Goal: Task Accomplishment & Management: Use online tool/utility

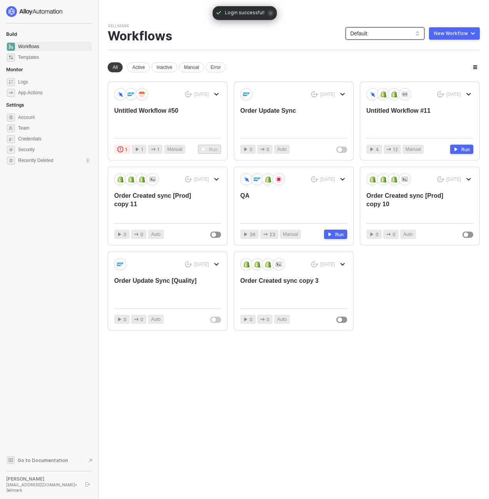
click at [379, 37] on span "Default" at bounding box center [385, 34] width 70 height 12
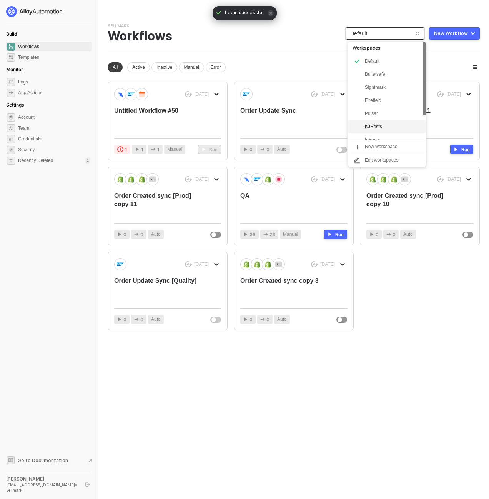
click at [384, 124] on div "KJRests" at bounding box center [393, 126] width 57 height 9
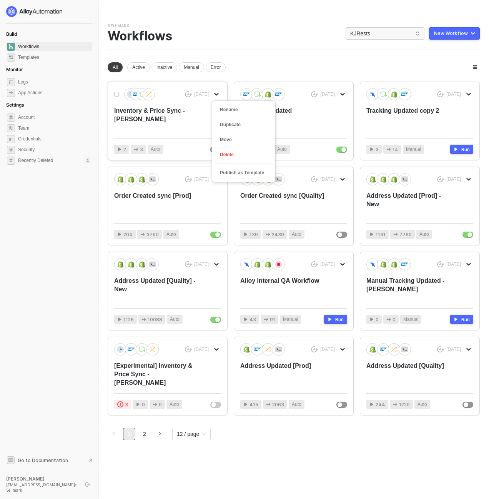
click at [218, 93] on icon "icon-arrow-down" at bounding box center [216, 94] width 5 height 5
click at [226, 127] on div "Duplicate" at bounding box center [244, 124] width 48 height 7
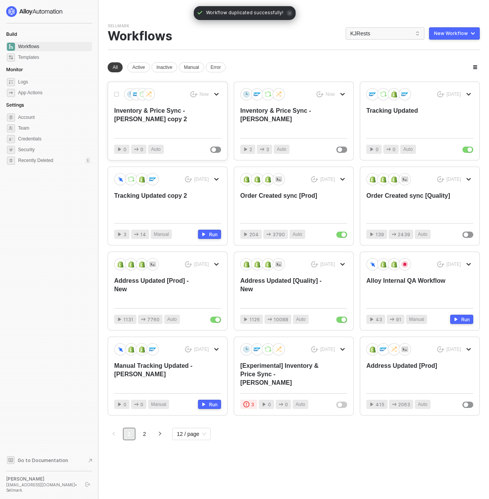
click at [154, 113] on div "Inventory & Price Sync - [PERSON_NAME] copy 2" at bounding box center [156, 118] width 85 height 25
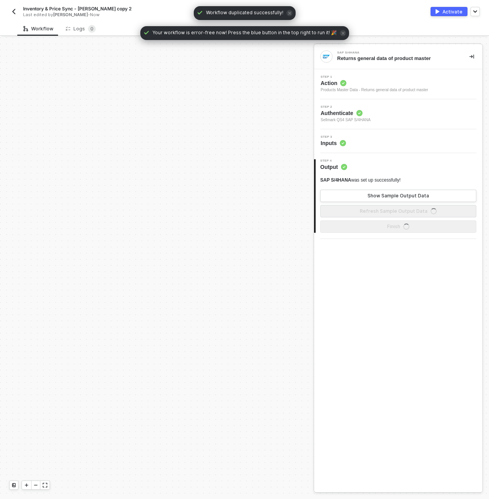
scroll to position [317, 0]
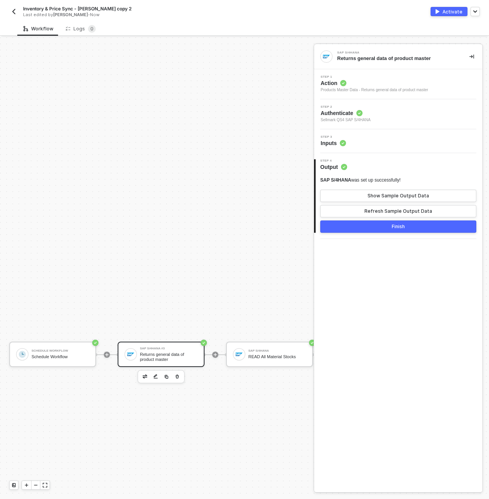
click at [72, 7] on span "Inventory & Price Sync - [PERSON_NAME] copy 2" at bounding box center [77, 8] width 108 height 7
click at [72, 7] on input "Inventory & Price Sync - [PERSON_NAME] copy 2" at bounding box center [88, 8] width 131 height 9
type input "Inventory Sync"
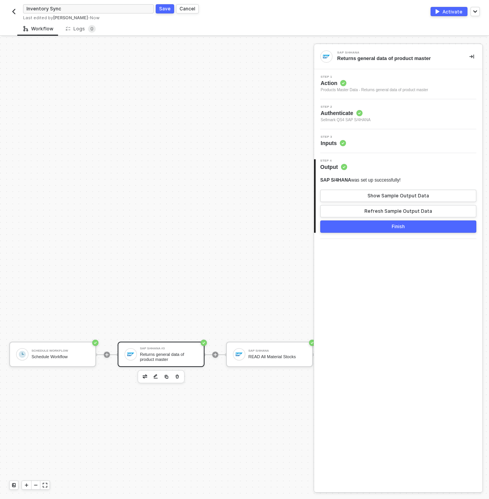
click button "Save" at bounding box center [165, 8] width 18 height 9
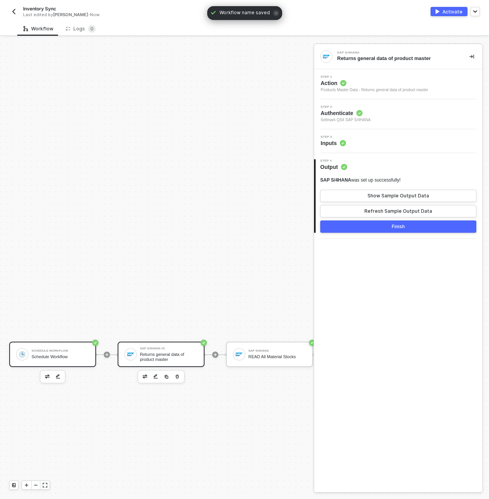
click at [66, 359] on div "Schedule Workflow Schedule Workflow" at bounding box center [61, 354] width 58 height 15
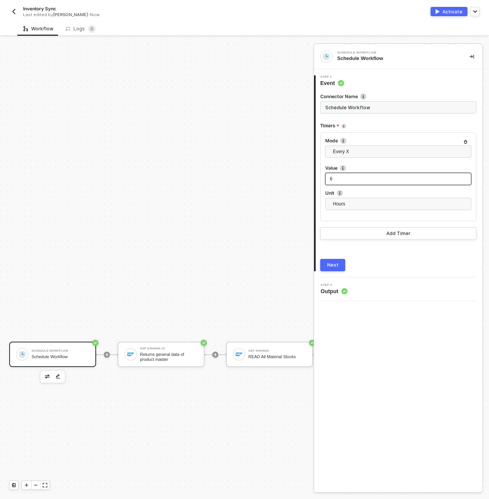
click at [343, 181] on div "6" at bounding box center [398, 178] width 137 height 7
click at [348, 110] on input "Schedule Workflow" at bounding box center [398, 107] width 156 height 12
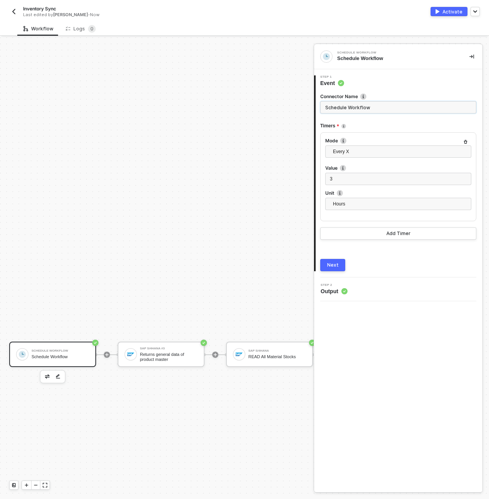
click at [348, 110] on input "Schedule Workflow" at bounding box center [398, 107] width 156 height 12
type input "Run Every 3 Hours"
click at [339, 263] on button "Next" at bounding box center [332, 265] width 25 height 12
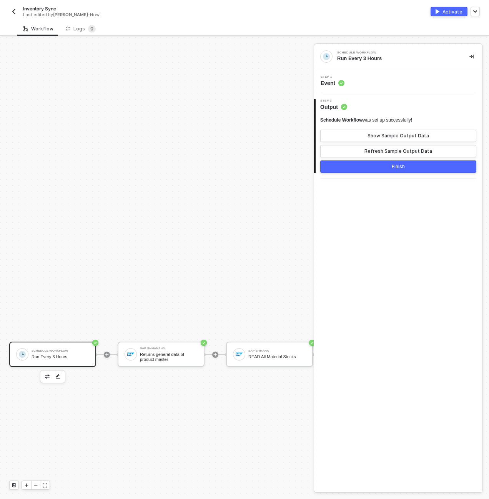
click at [377, 165] on button "Finish" at bounding box center [398, 166] width 156 height 12
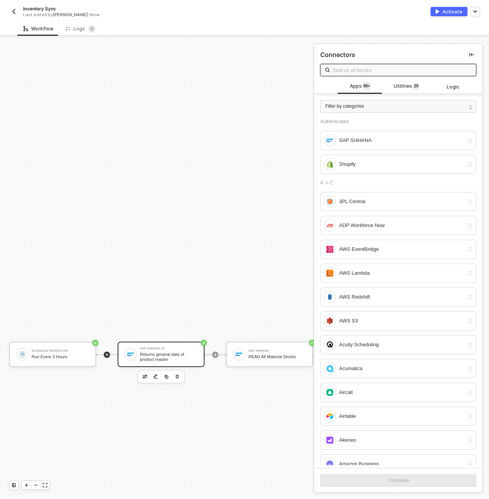
click at [129, 351] on img at bounding box center [130, 354] width 7 height 7
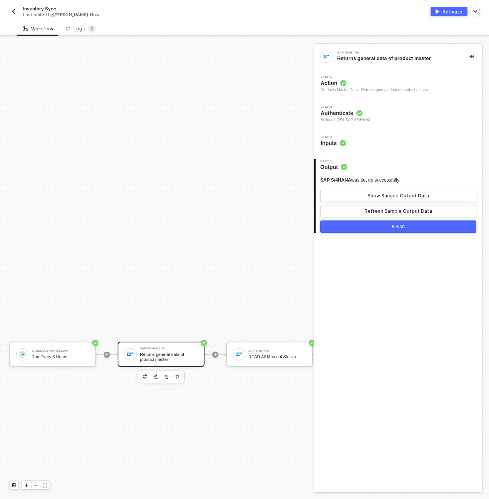
click at [175, 350] on div "SAP S/4HANA #3 Returns general data of product master" at bounding box center [169, 354] width 58 height 15
click at [383, 85] on span "Action" at bounding box center [375, 83] width 108 height 8
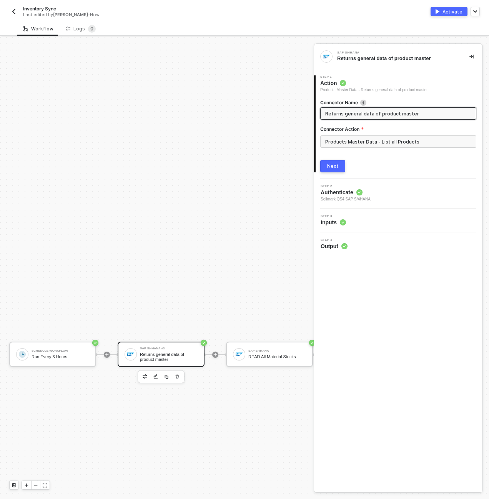
click at [374, 119] on span "Returns general data of product master" at bounding box center [398, 113] width 156 height 12
click at [374, 115] on input "Returns general data of product master" at bounding box center [397, 113] width 145 height 8
type input "READ All Products"
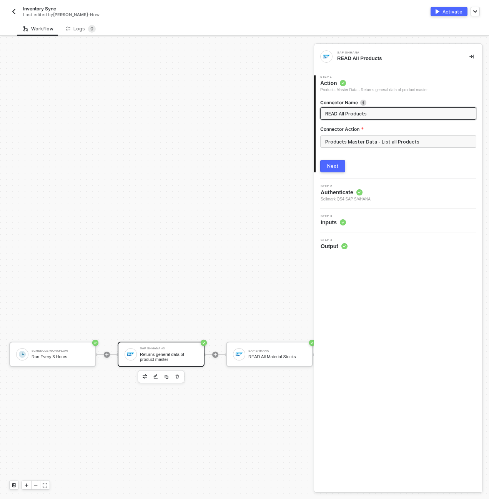
click at [334, 164] on div "Next" at bounding box center [333, 166] width 12 height 6
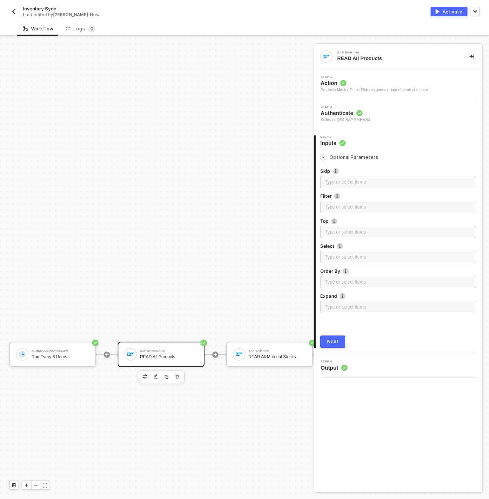
click at [333, 343] on div "Next" at bounding box center [333, 341] width 12 height 6
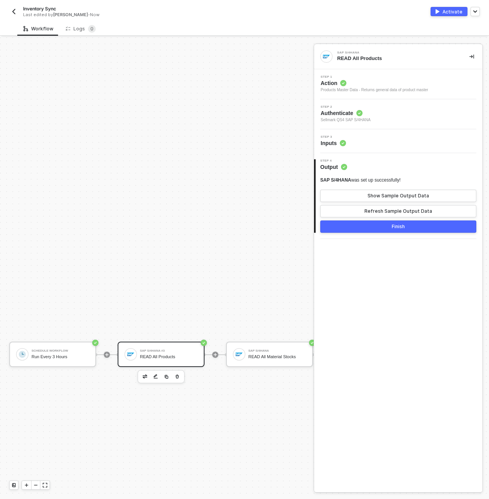
click at [407, 225] on button "Finish" at bounding box center [398, 226] width 156 height 12
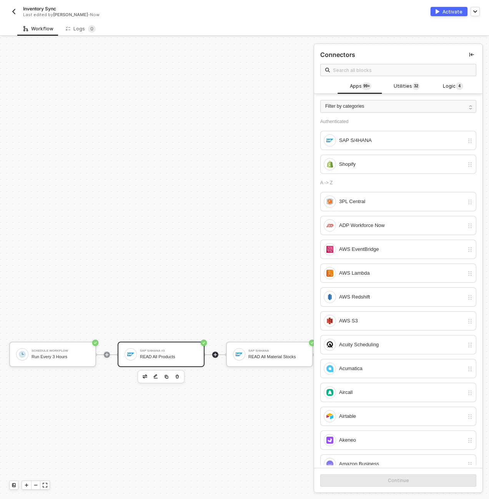
click at [180, 357] on div "READ All Products" at bounding box center [169, 356] width 58 height 5
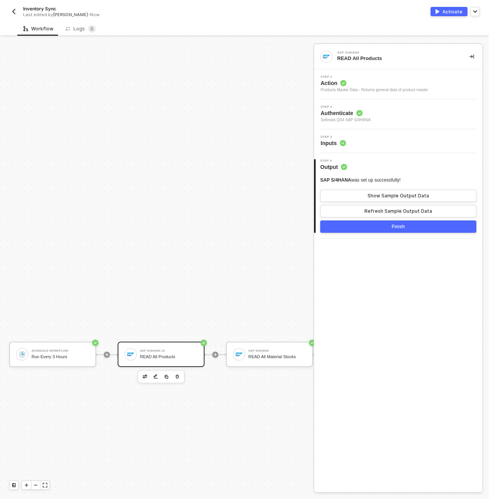
click at [352, 151] on div "Step 3 Inputs" at bounding box center [398, 141] width 168 height 24
click at [354, 145] on div "Step 3 Inputs" at bounding box center [399, 141] width 166 height 12
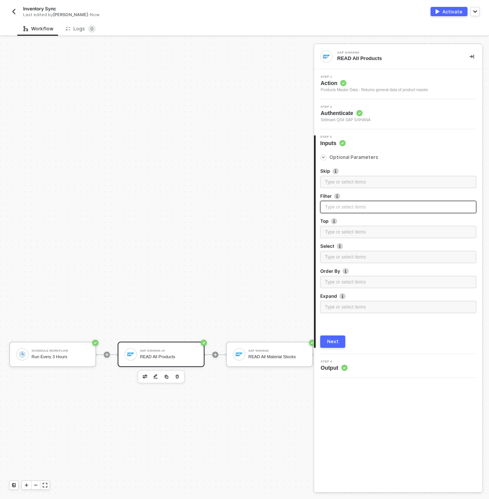
click at [361, 211] on div "Type or select items ﻿" at bounding box center [398, 207] width 156 height 12
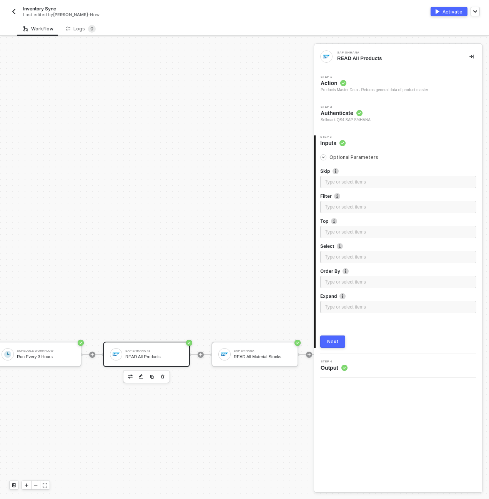
scroll to position [317, 62]
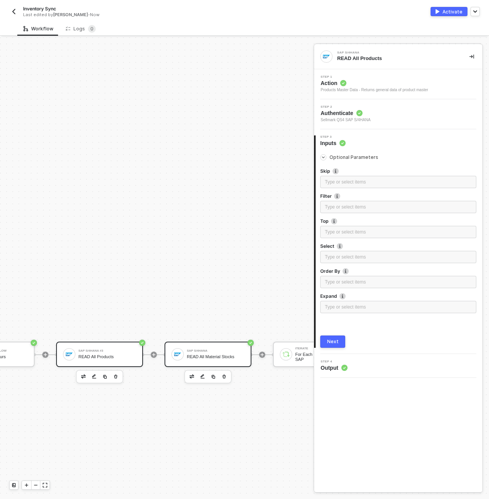
click at [193, 358] on div "READ All Material Stocks" at bounding box center [216, 356] width 58 height 5
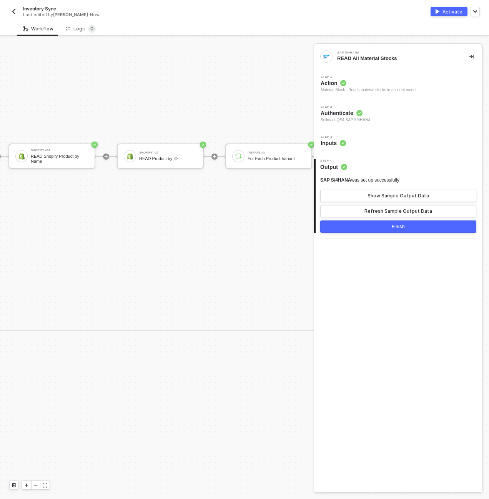
scroll to position [265, 738]
click at [63, 152] on div "Shopify #14 READ Shopify Product by Name" at bounding box center [62, 156] width 58 height 15
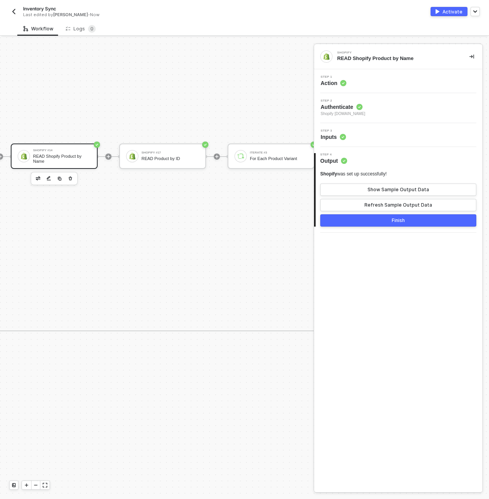
click at [360, 132] on div "Step 3 Inputs" at bounding box center [399, 135] width 166 height 12
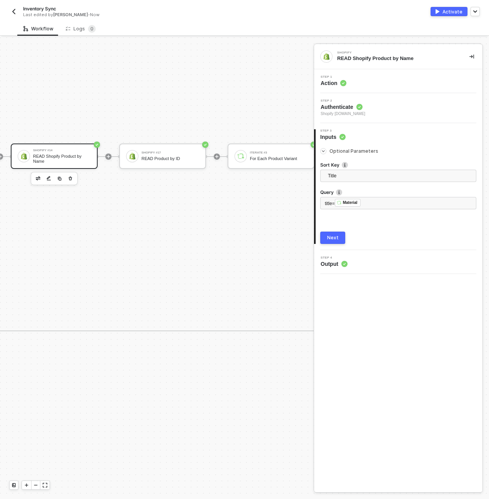
click at [365, 106] on span "Authenticate" at bounding box center [343, 107] width 45 height 8
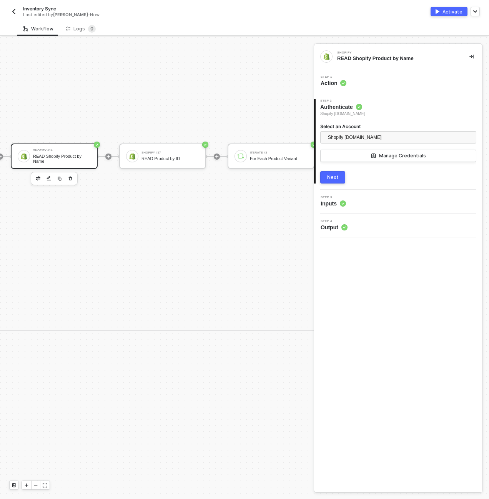
click at [379, 88] on div "Step 1 Action" at bounding box center [398, 81] width 168 height 24
click at [378, 78] on div "Step 1 Action" at bounding box center [399, 81] width 166 height 12
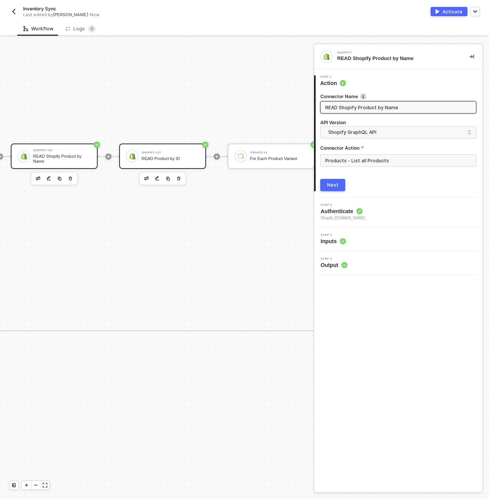
click at [155, 156] on div "READ Product by ID" at bounding box center [170, 158] width 58 height 5
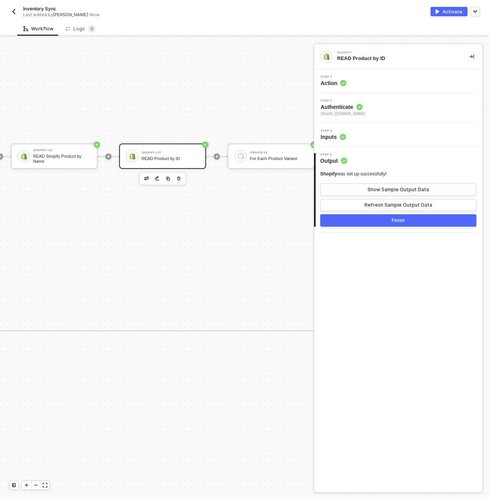
click at [363, 79] on div "Step 1 Action" at bounding box center [399, 81] width 166 height 12
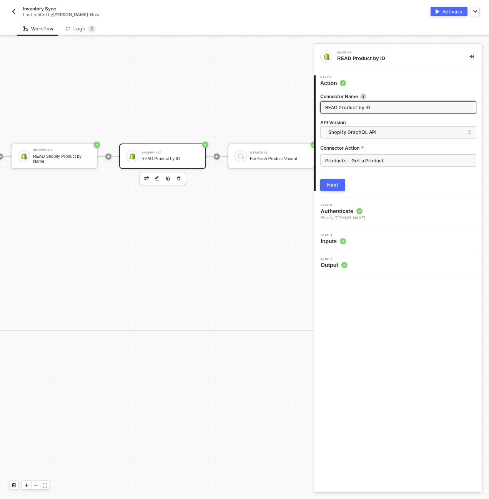
click at [339, 108] on input "READ Product by ID" at bounding box center [397, 107] width 145 height 8
click at [355, 106] on input "READ Product by ID" at bounding box center [397, 107] width 145 height 8
type input "READ Product by Details by ID"
click at [327, 185] on button "Next" at bounding box center [332, 185] width 25 height 12
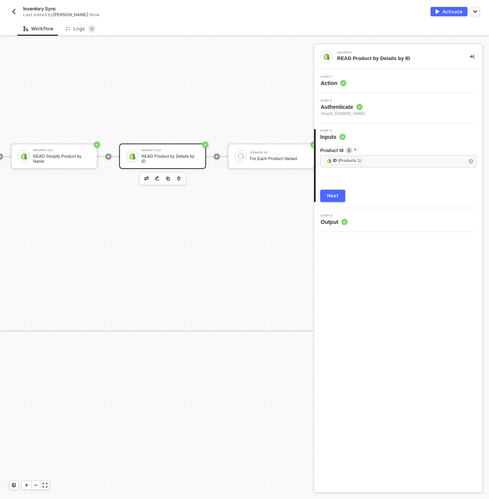
click at [334, 193] on div "Next" at bounding box center [333, 196] width 12 height 6
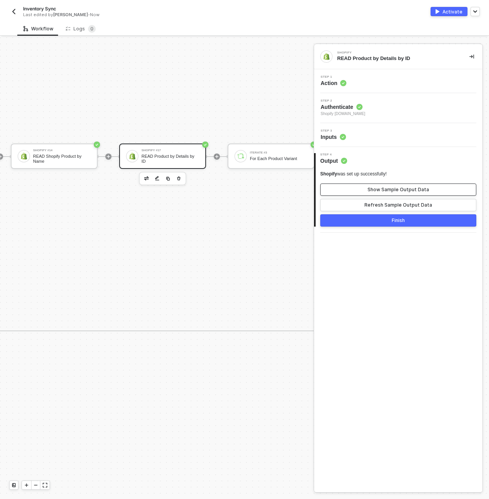
click at [372, 188] on div "Show Sample Output Data" at bounding box center [399, 189] width 62 height 6
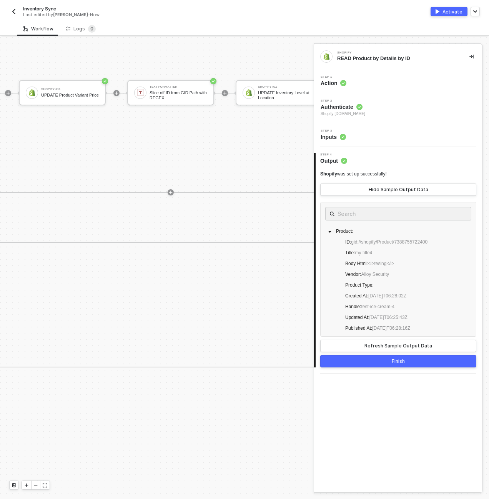
scroll to position [229, 1215]
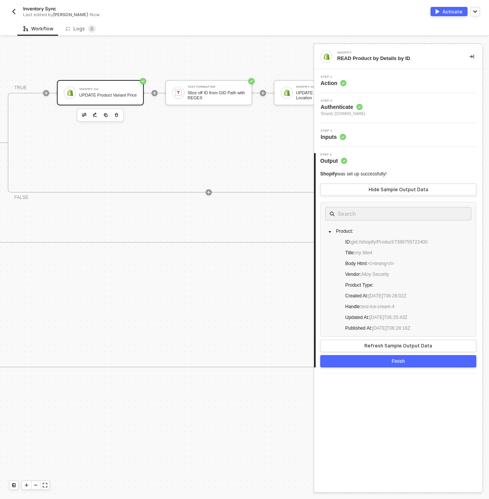
click at [100, 95] on div "UPDATE Product Variant Price" at bounding box center [108, 95] width 58 height 5
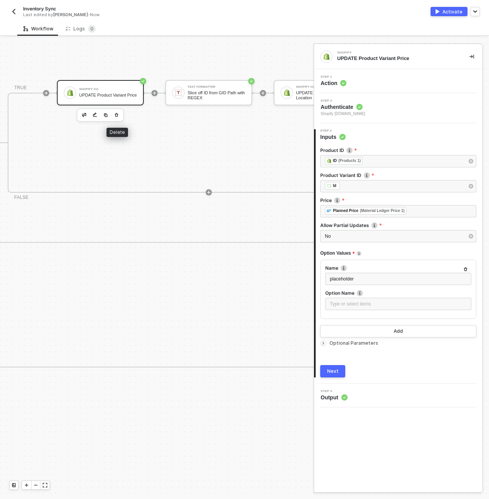
click at [117, 114] on icon "button" at bounding box center [116, 115] width 3 height 4
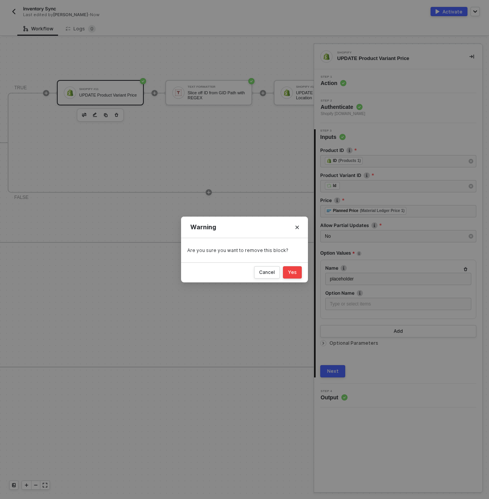
click at [293, 274] on div "Yes" at bounding box center [292, 272] width 9 height 6
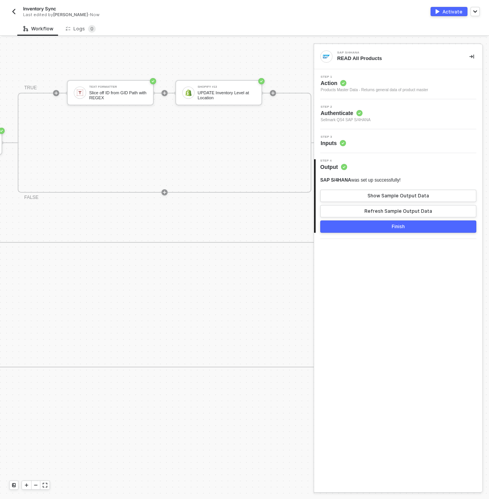
scroll to position [229, 1200]
click at [227, 93] on div "UPDATE Inventory Level at Location" at bounding box center [232, 95] width 58 height 10
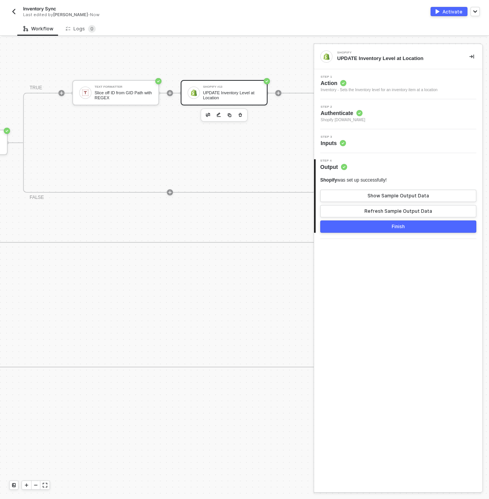
click at [375, 143] on div "Step 3 Inputs" at bounding box center [399, 141] width 166 height 12
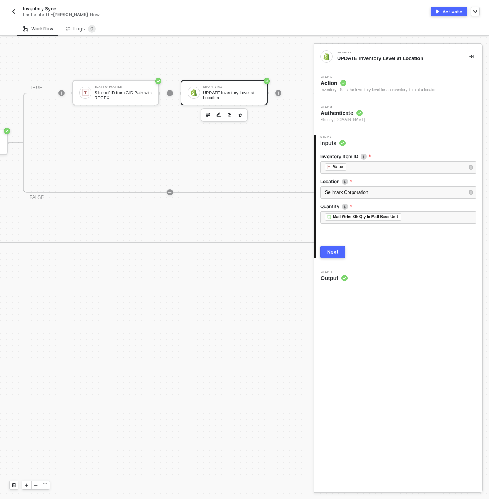
click at [258, 171] on div "TRUE Text Formatter Slice off ID from GID Path with REGEX Shopify #13 UPDATE In…" at bounding box center [170, 143] width 294 height 100
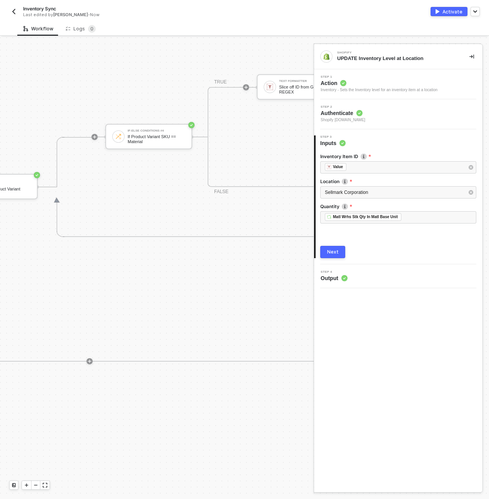
scroll to position [243, 1015]
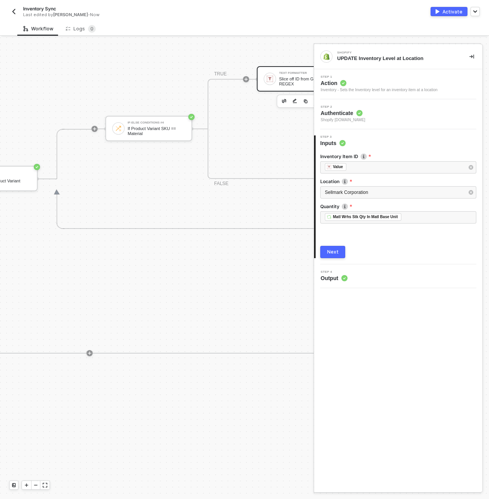
click at [278, 80] on div "Text Formatter Slice off ID from GID Path with REGEX" at bounding box center [306, 79] width 61 height 15
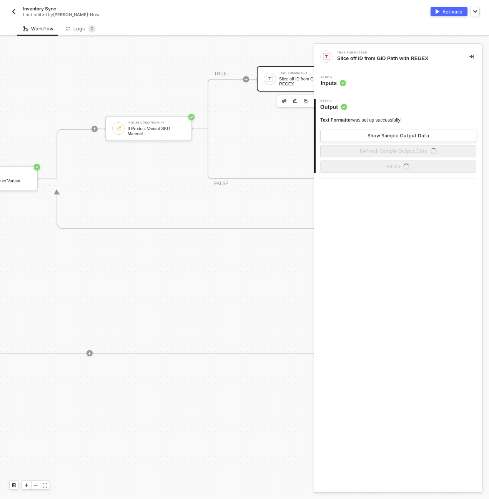
scroll to position [243, 1046]
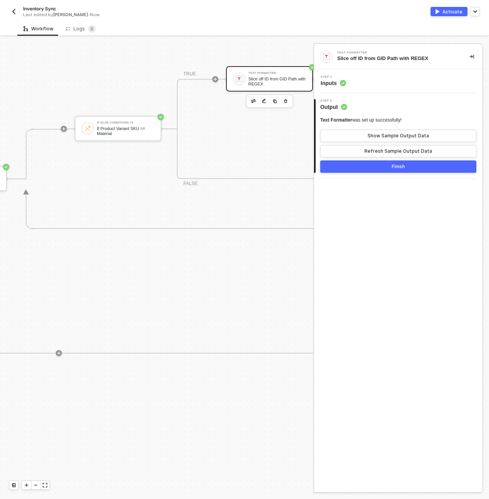
click at [370, 86] on div "Step 1 Inputs" at bounding box center [399, 81] width 166 height 12
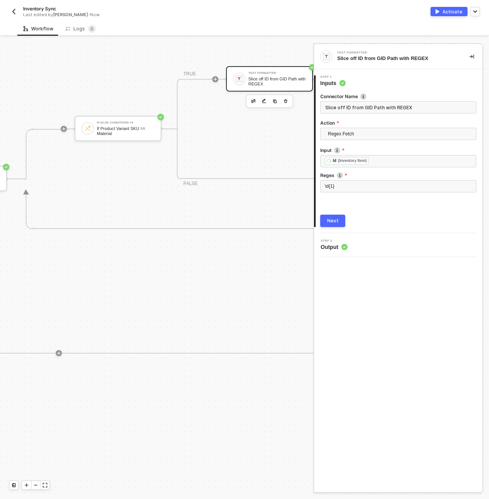
click at [366, 107] on input "Slice off ID from GID Path with REGEX" at bounding box center [398, 107] width 156 height 12
click at [336, 220] on div "Next" at bounding box center [333, 221] width 12 height 6
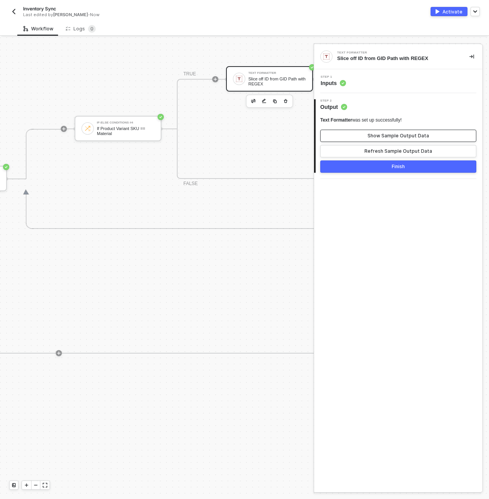
click at [382, 134] on div "Show Sample Output Data" at bounding box center [399, 136] width 62 height 6
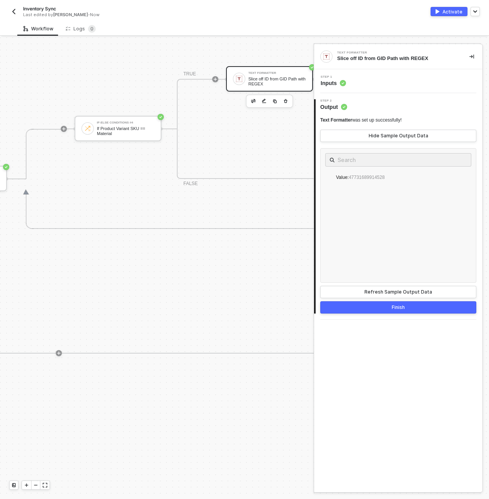
click at [280, 77] on div "Slice off ID from GID Path with REGEX" at bounding box center [277, 82] width 58 height 10
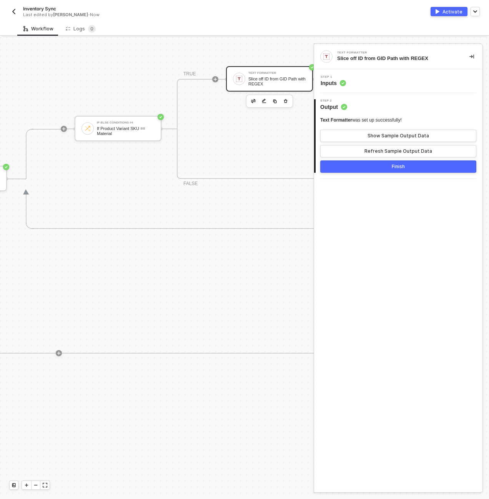
click at [353, 86] on div "Step 1 Inputs" at bounding box center [399, 81] width 166 height 12
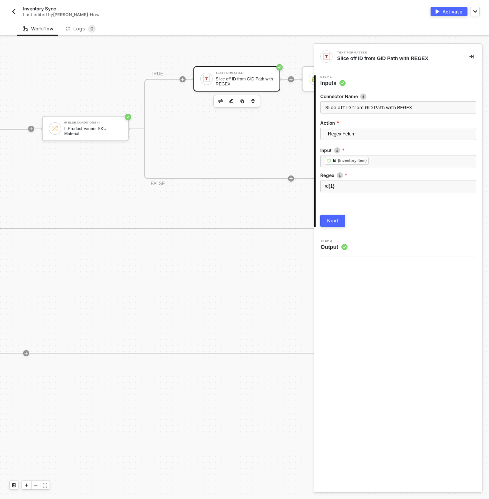
scroll to position [243, 1107]
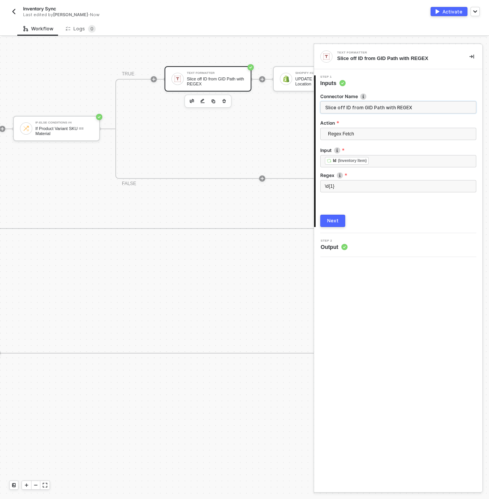
click at [368, 105] on input "Slice off ID from GID Path with REGEX" at bounding box center [398, 107] width 156 height 12
type input "Parse ID from GID Path"
click at [342, 216] on button "Next" at bounding box center [332, 221] width 25 height 12
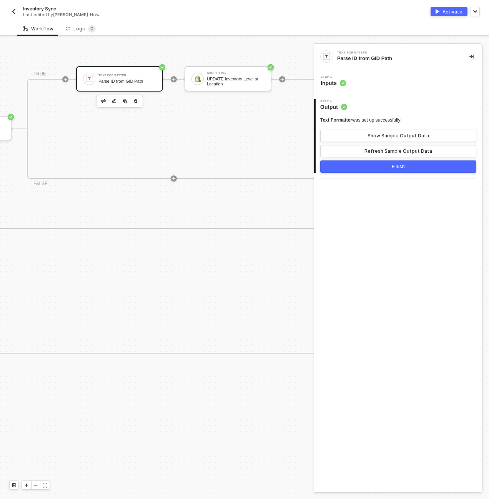
scroll to position [243, 1200]
click at [238, 74] on div "Shopify #13" at bounding box center [232, 73] width 58 height 3
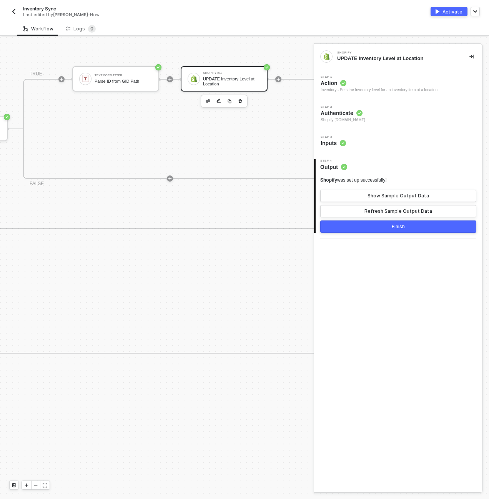
click at [369, 85] on span "Action" at bounding box center [379, 83] width 117 height 8
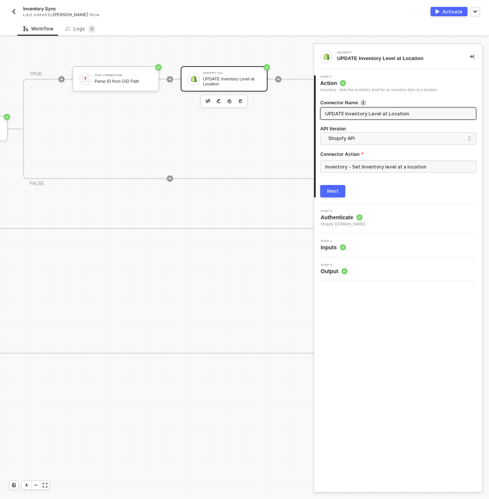
click at [376, 113] on input "UPDATE Inventory Level at Location" at bounding box center [397, 113] width 145 height 8
type input "UPDATE Inventory at Location"
click at [339, 195] on button "Next" at bounding box center [332, 191] width 25 height 12
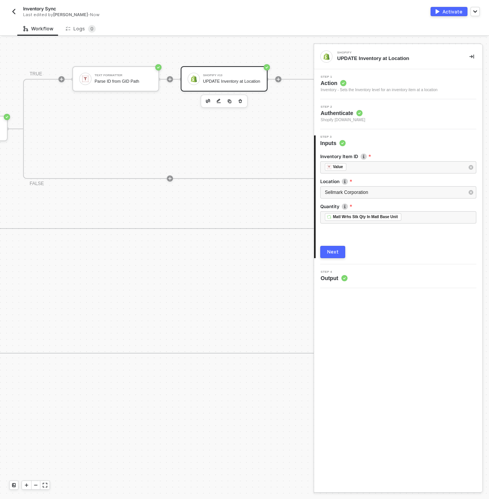
click at [329, 253] on div "Next" at bounding box center [333, 252] width 12 height 6
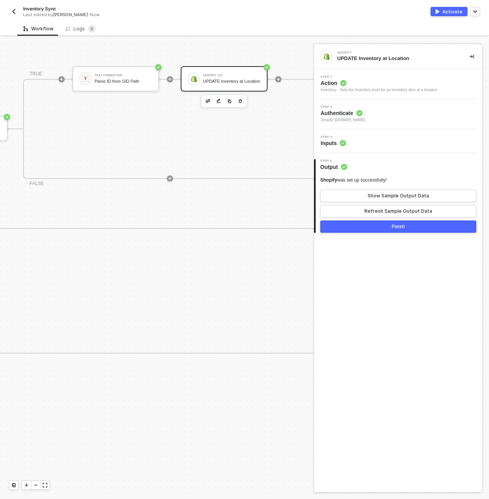
click at [238, 153] on div "TRUE Text Formatter Parse ID from GID Path Shopify #13 UPDATE Inventory at Loca…" at bounding box center [170, 129] width 294 height 100
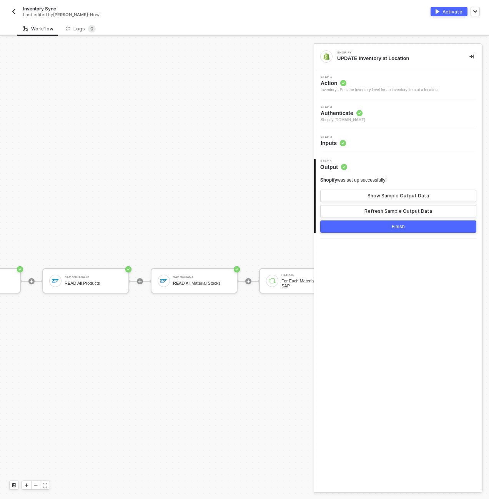
scroll to position [390, 46]
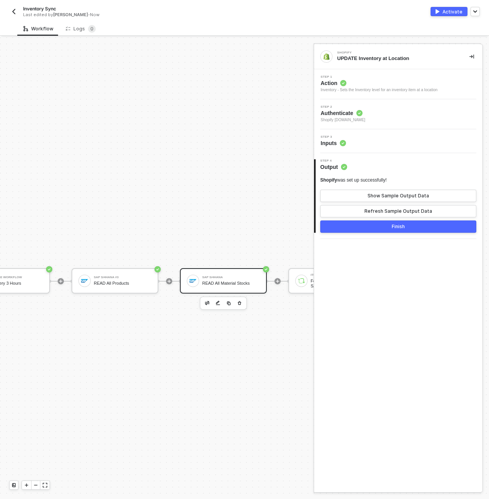
drag, startPoint x: 216, startPoint y: 281, endPoint x: 210, endPoint y: 285, distance: 7.1
click at [216, 281] on div "READ All Material Stocks" at bounding box center [231, 283] width 58 height 5
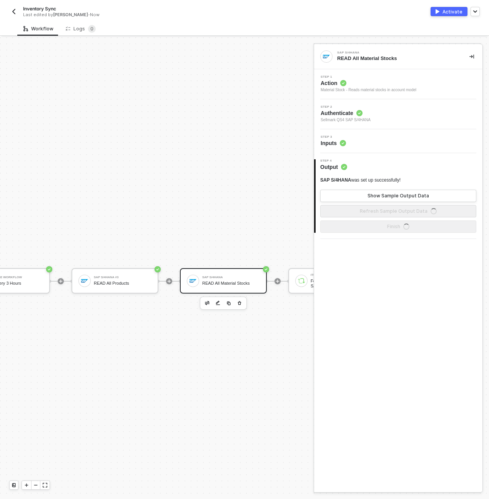
click at [346, 142] on circle at bounding box center [343, 143] width 6 height 6
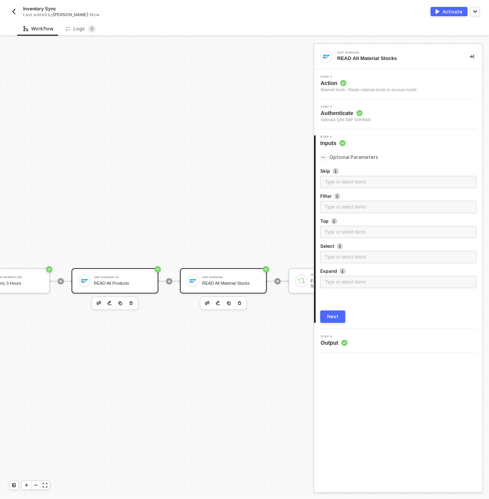
click at [145, 285] on div "READ All Products" at bounding box center [123, 283] width 58 height 5
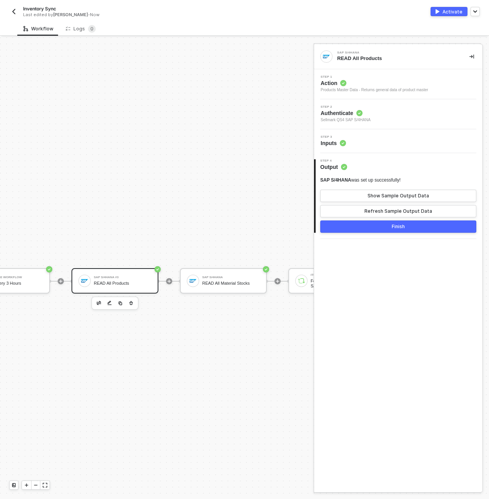
click at [384, 143] on div "Step 3 Inputs" at bounding box center [399, 141] width 166 height 12
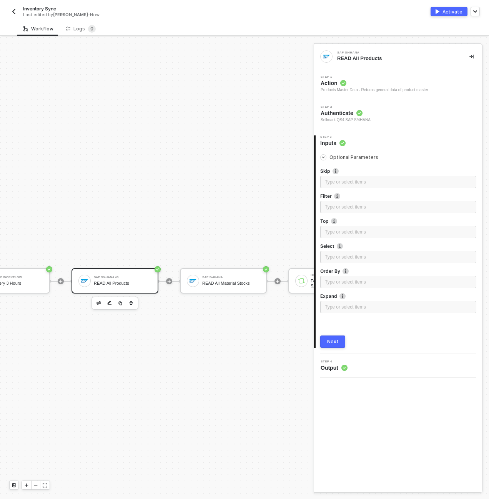
click at [328, 346] on button "Next" at bounding box center [332, 341] width 25 height 12
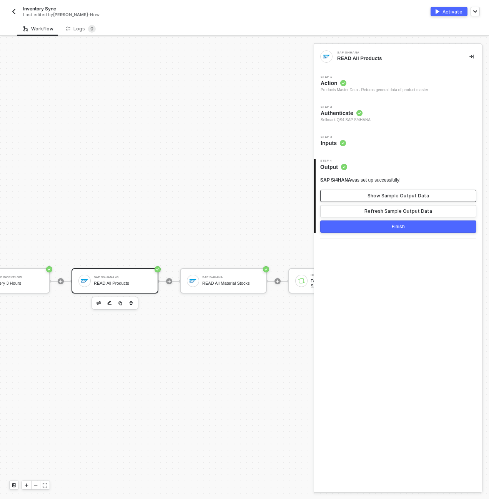
click at [371, 197] on div "Show Sample Output Data" at bounding box center [399, 196] width 62 height 6
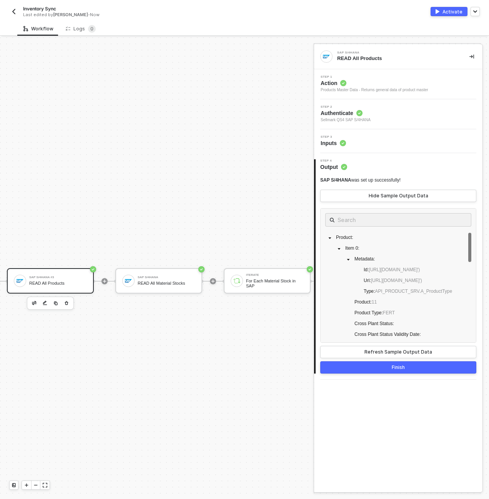
scroll to position [390, 200]
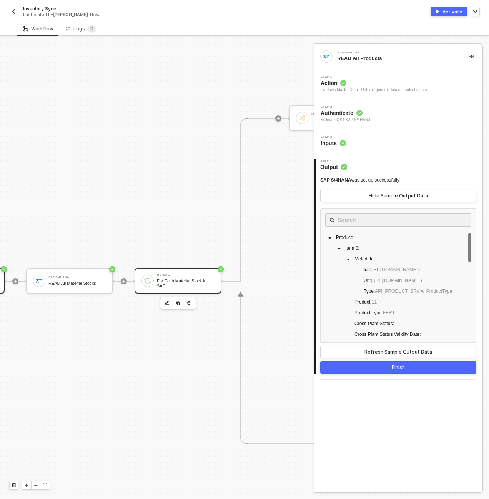
click at [210, 281] on div "For Each Material Stock in SAP" at bounding box center [186, 283] width 58 height 10
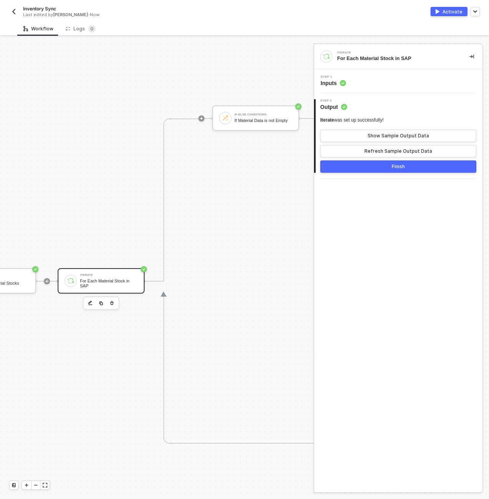
scroll to position [390, 400]
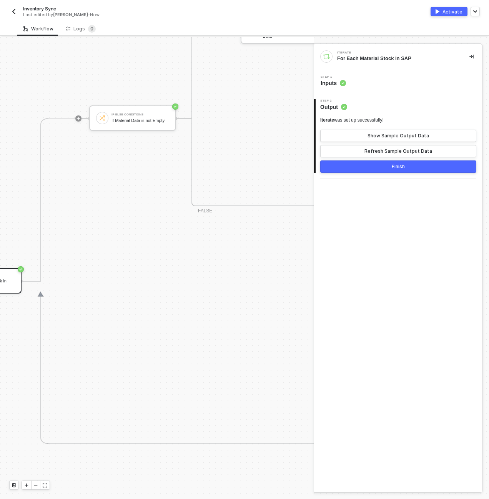
click at [399, 81] on div "Step 1 Inputs" at bounding box center [399, 81] width 166 height 12
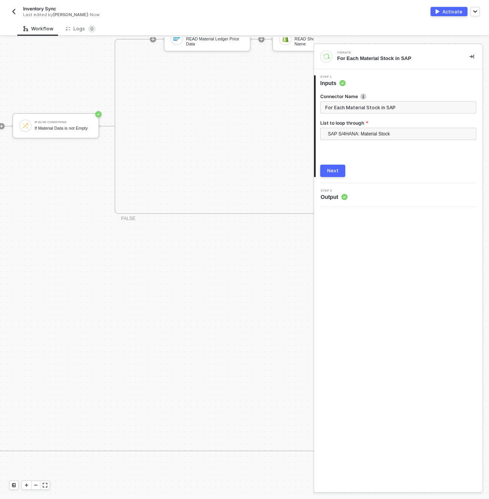
scroll to position [338, 477]
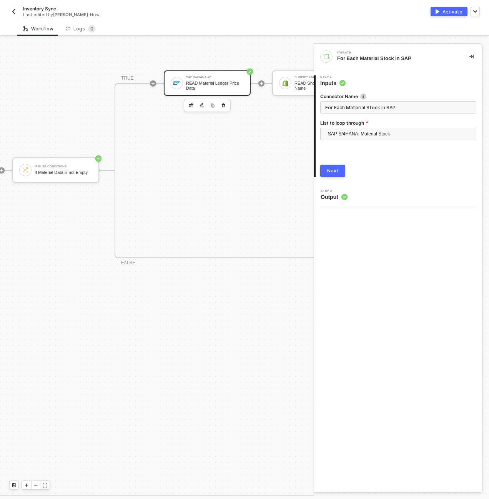
click at [207, 85] on div "READ Material Ledger Price Data" at bounding box center [215, 86] width 58 height 10
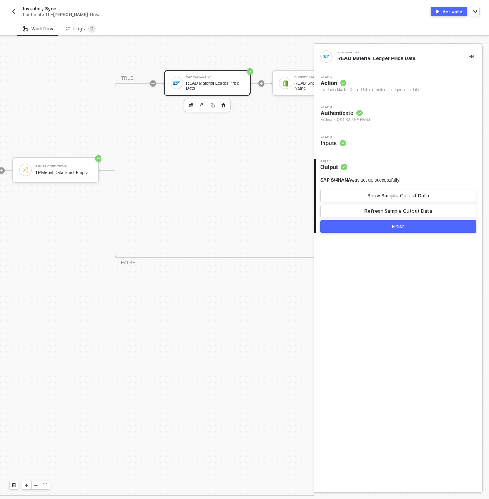
click at [381, 139] on div "Step 3 Inputs" at bounding box center [399, 141] width 166 height 12
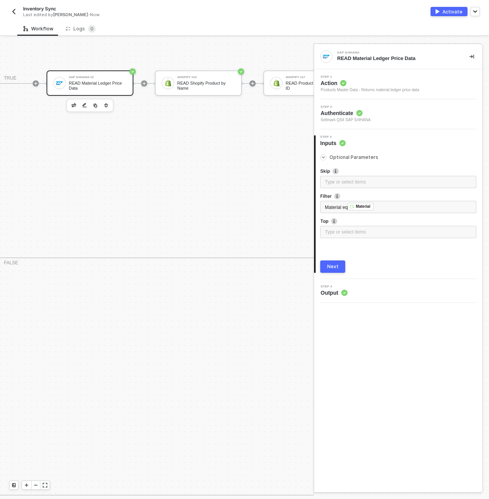
scroll to position [338, 600]
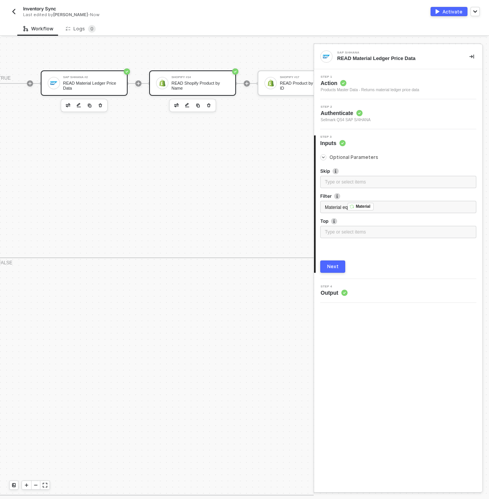
click at [195, 86] on div "READ Shopify Product by Name" at bounding box center [200, 86] width 58 height 10
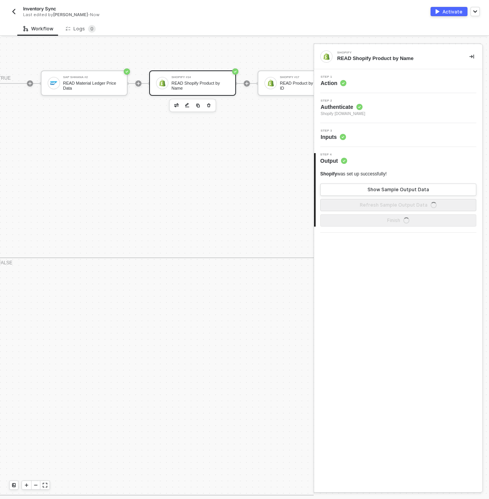
click at [381, 137] on div "Step 3 Inputs" at bounding box center [399, 135] width 166 height 12
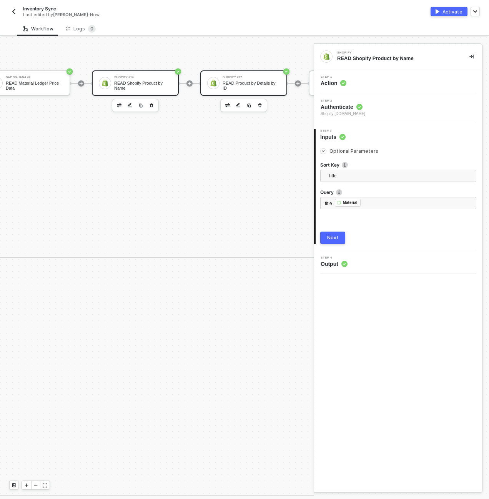
scroll to position [338, 677]
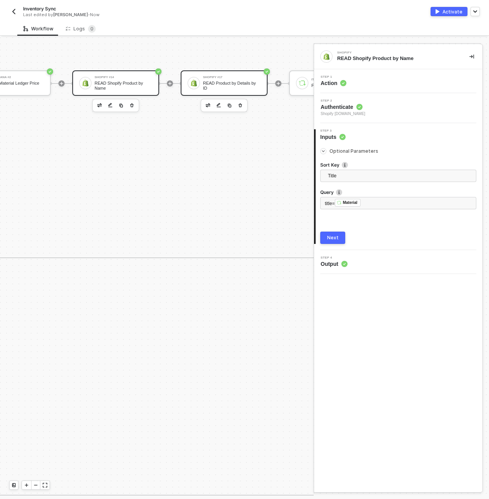
click at [244, 81] on div "READ Product by Details by ID" at bounding box center [232, 86] width 58 height 10
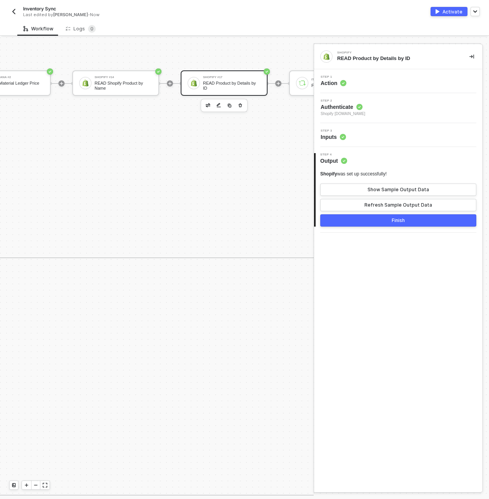
click at [366, 128] on div "Step 3 Inputs" at bounding box center [398, 135] width 168 height 24
click at [366, 133] on div "Step 3 Inputs" at bounding box center [399, 135] width 166 height 12
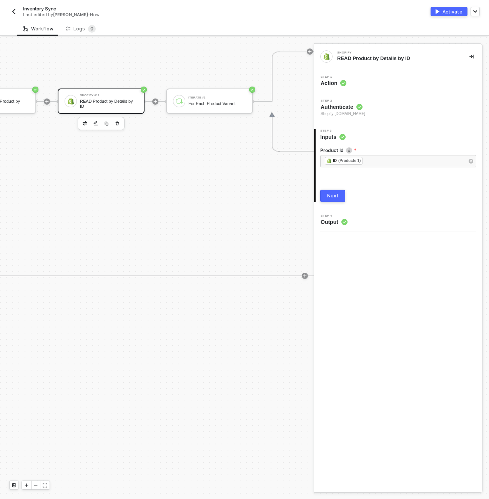
scroll to position [280, 800]
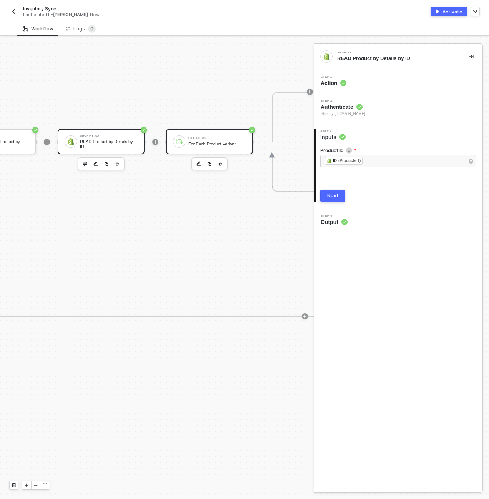
click at [229, 136] on div "Iterate #3" at bounding box center [217, 137] width 58 height 3
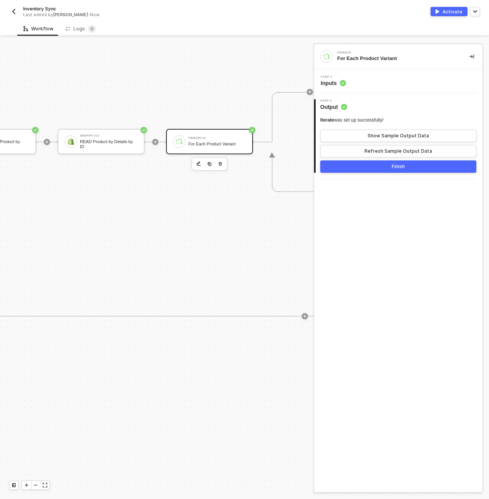
click at [366, 85] on div "Step 1 Inputs" at bounding box center [399, 81] width 166 height 12
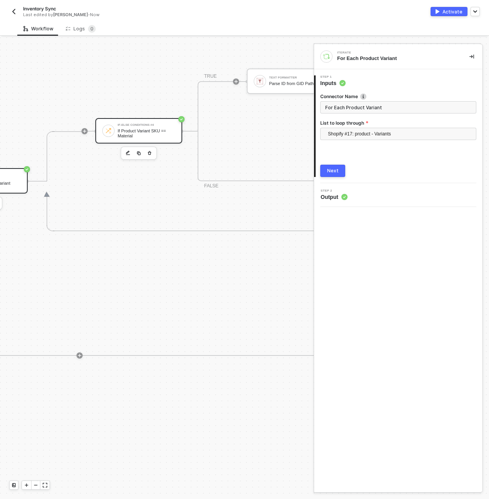
scroll to position [241, 1030]
click at [130, 130] on div "If Product Variant SKU == Material" at bounding box center [141, 133] width 58 height 10
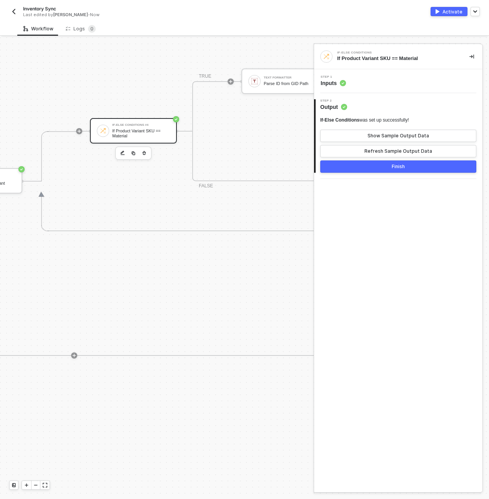
click at [371, 83] on div "Step 1 Inputs" at bounding box center [399, 81] width 166 height 12
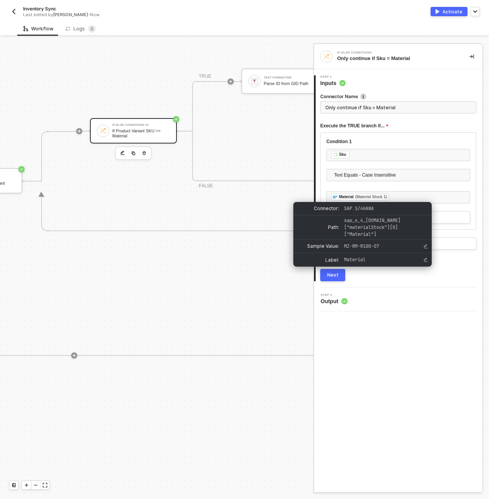
click at [218, 193] on div "If-Else Conditions #4 If Product Variant SKU == Material TRUE Text Formatter Pa…" at bounding box center [288, 181] width 424 height 100
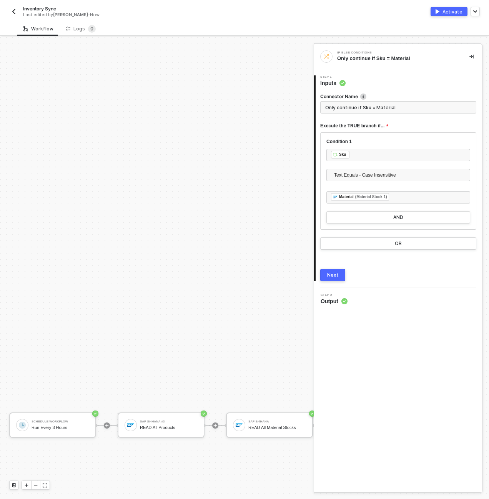
scroll to position [288, 0]
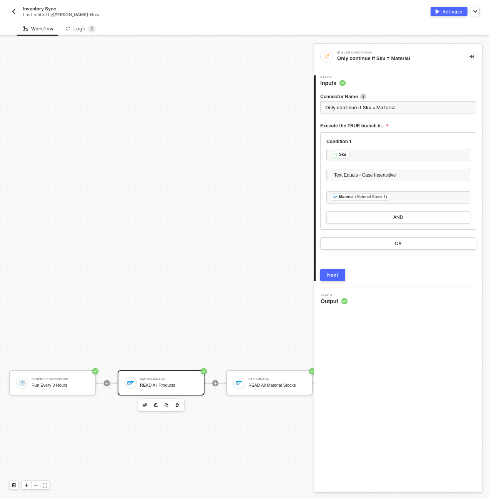
click at [162, 380] on div "SAP S/4HANA #3 READ All Products" at bounding box center [169, 382] width 58 height 15
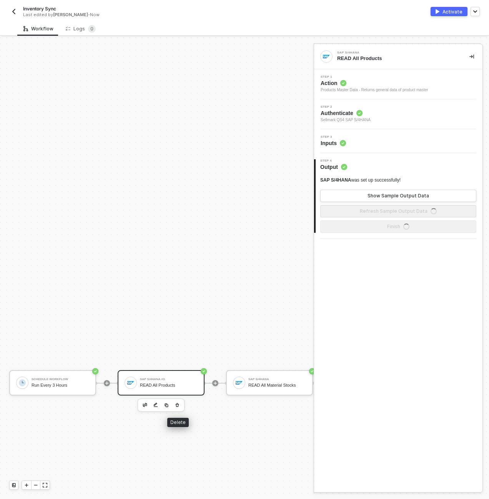
click at [181, 404] on button "button" at bounding box center [177, 404] width 9 height 9
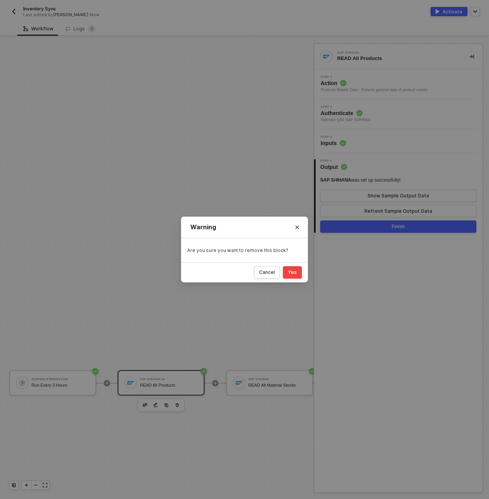
click at [298, 271] on button "Yes" at bounding box center [292, 272] width 19 height 12
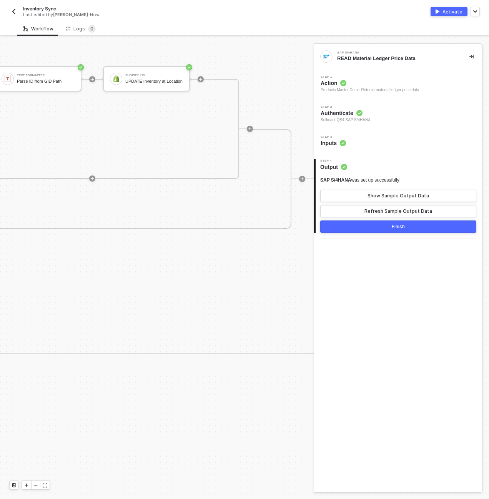
scroll to position [223, 1169]
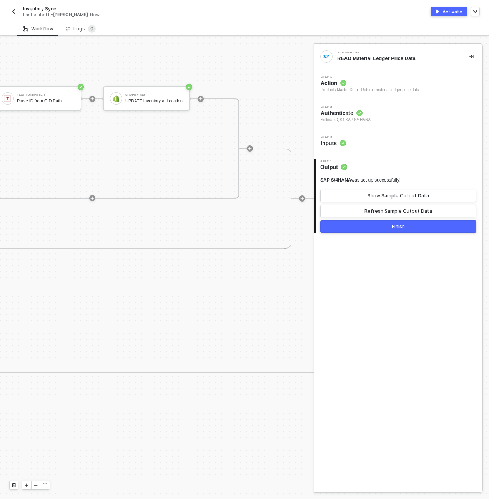
click at [349, 227] on button "Finish" at bounding box center [398, 226] width 156 height 12
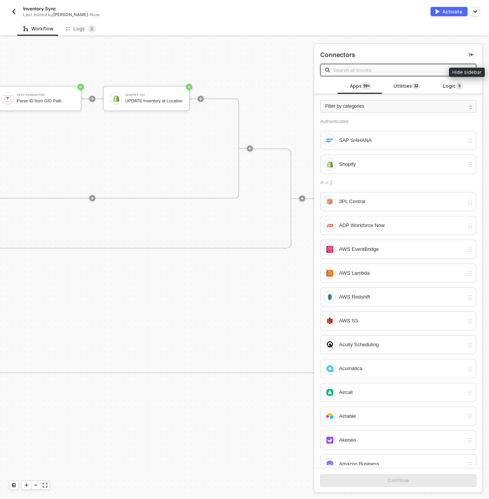
click at [469, 55] on icon "icon-collapse-left" at bounding box center [471, 55] width 5 height 4
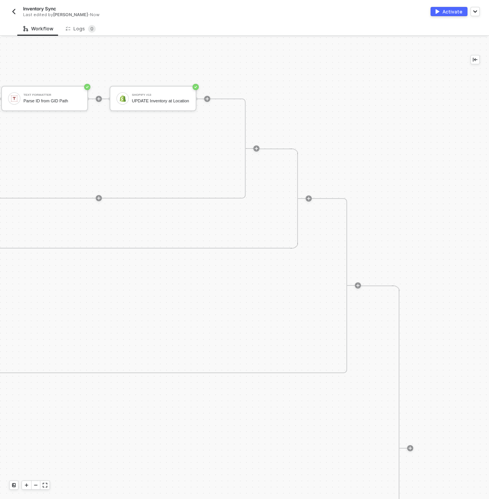
scroll to position [223, 1168]
drag, startPoint x: 398, startPoint y: 93, endPoint x: 381, endPoint y: 106, distance: 20.9
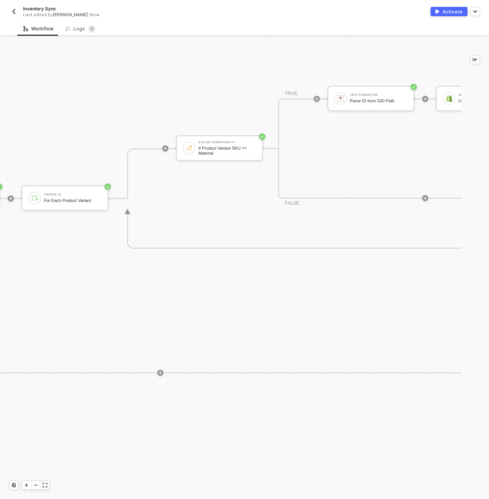
scroll to position [223, 830]
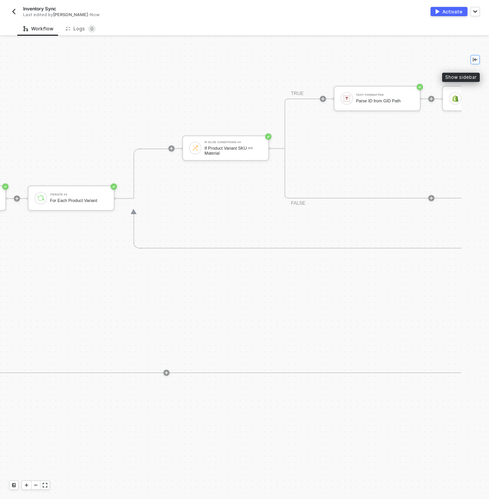
click at [473, 61] on icon "icon-collapse-left" at bounding box center [475, 60] width 5 height 4
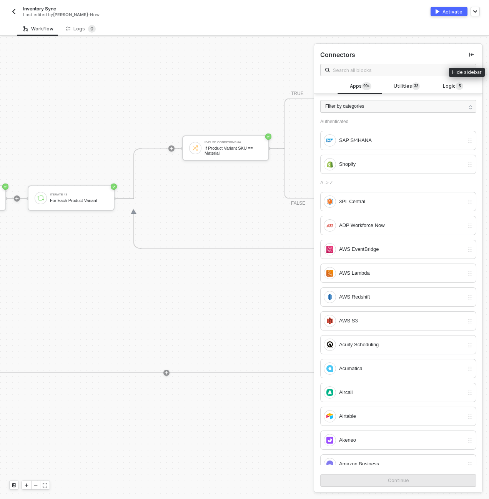
click at [469, 56] on icon "icon-collapse-left" at bounding box center [471, 54] width 5 height 5
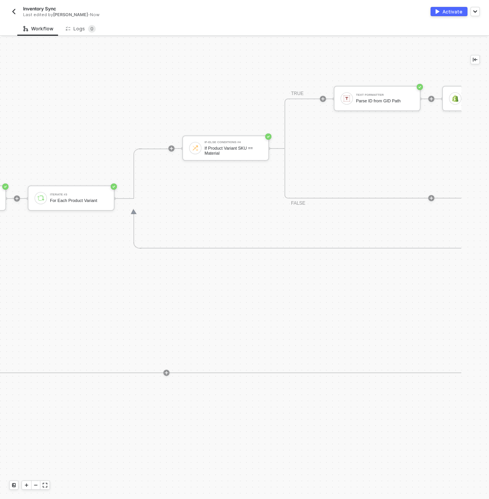
click at [281, 86] on div at bounding box center [323, 99] width 102 height 60
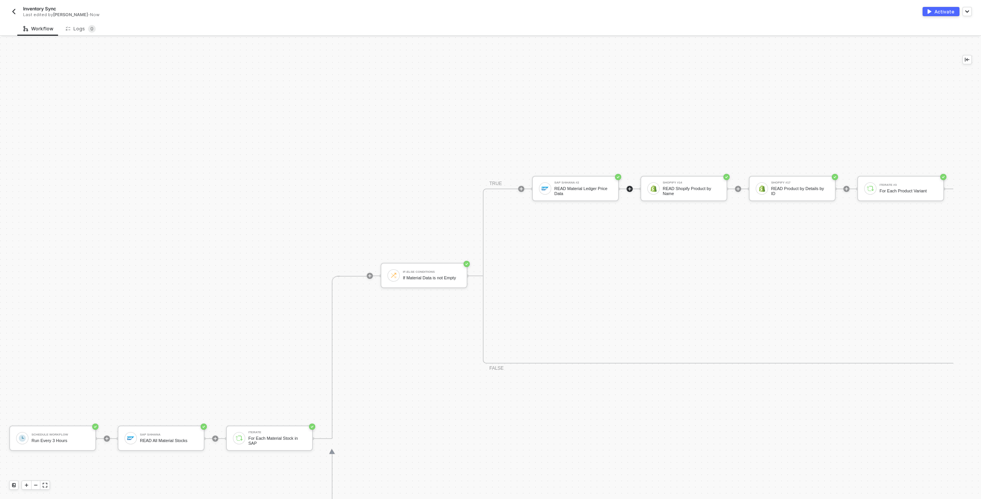
scroll to position [269, 0]
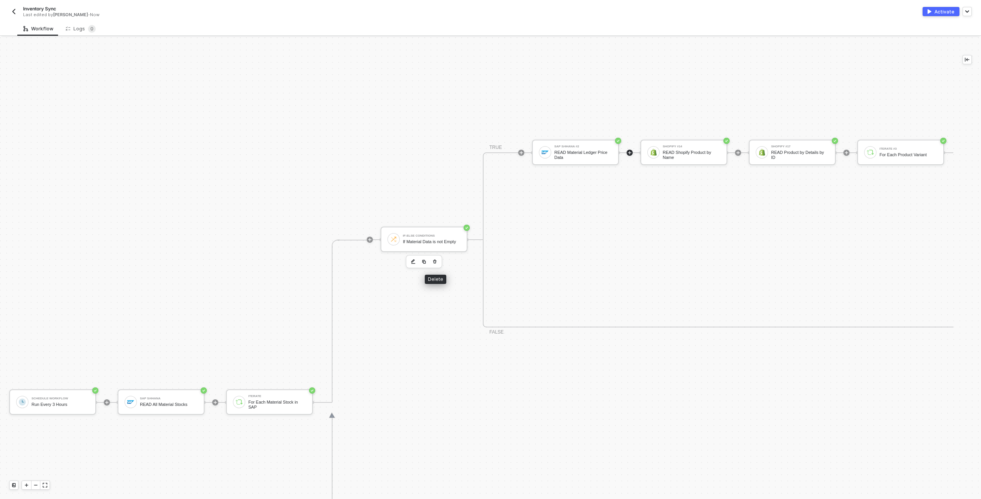
click at [438, 263] on button "button" at bounding box center [434, 261] width 9 height 9
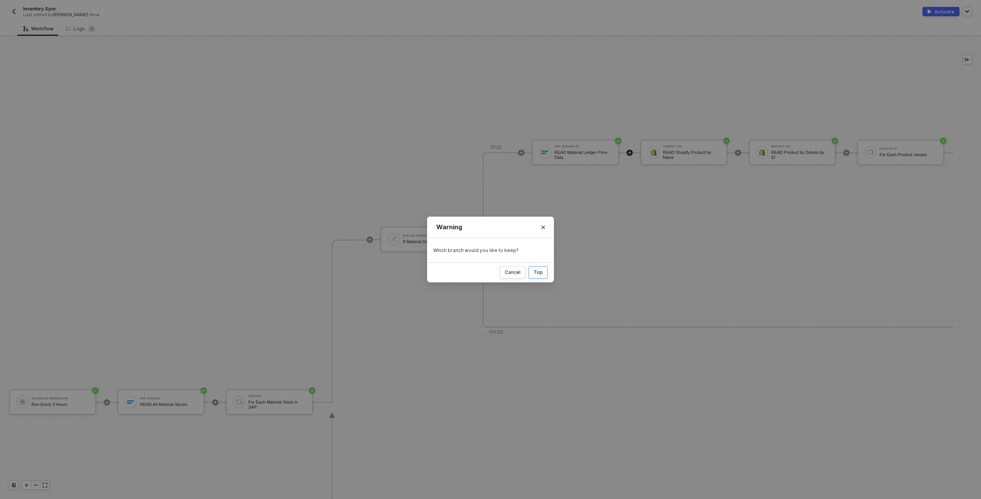
click at [489, 271] on button "Top" at bounding box center [538, 272] width 19 height 12
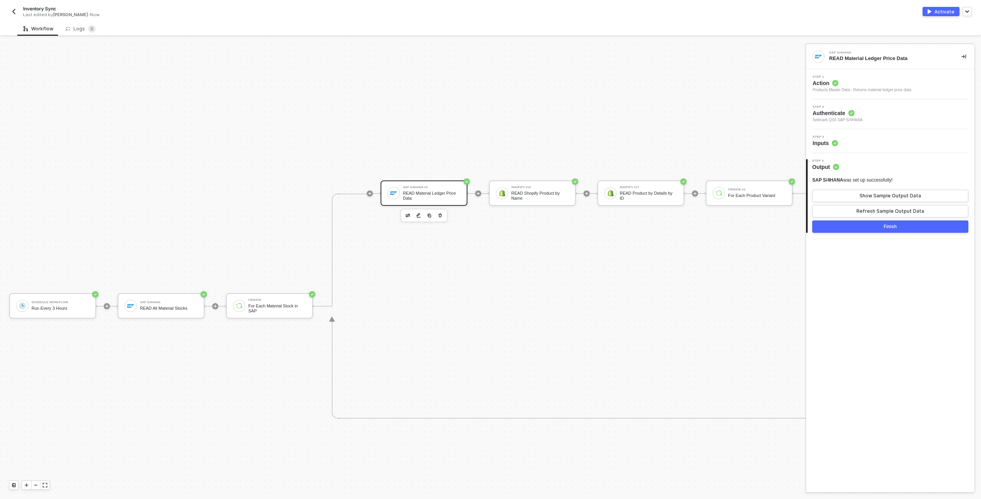
click at [489, 276] on div "SAP S/4HANA #2 READ Material Ledger Price Data Shopify #14 READ Shopify Product…" at bounding box center [852, 193] width 942 height 225
drag, startPoint x: 964, startPoint y: 57, endPoint x: 957, endPoint y: 59, distance: 7.6
click at [489, 57] on icon "icon-collapse-right" at bounding box center [964, 57] width 5 height 4
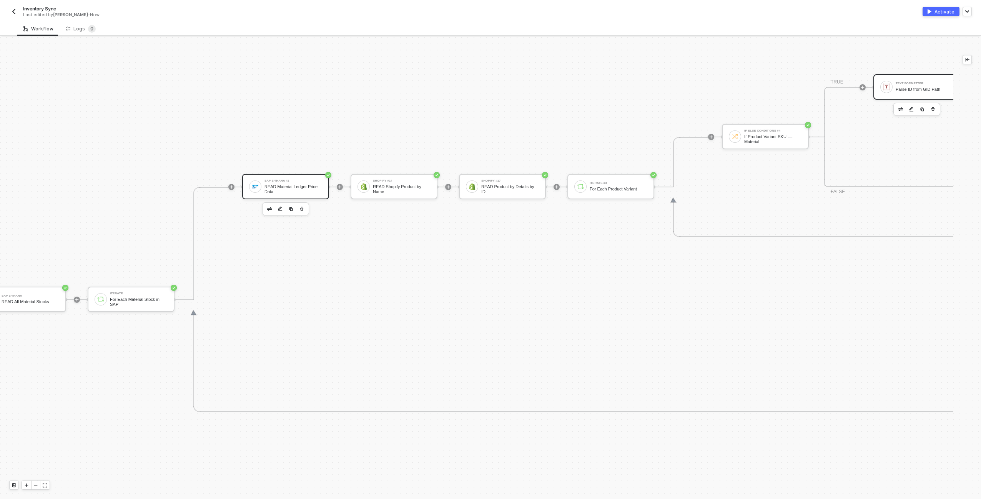
scroll to position [283, 138]
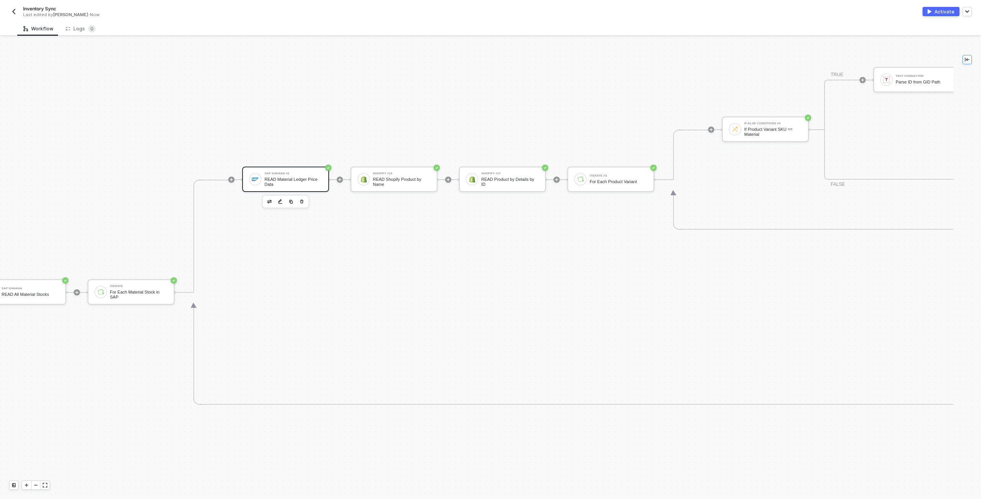
click at [489, 60] on button "button" at bounding box center [967, 59] width 9 height 9
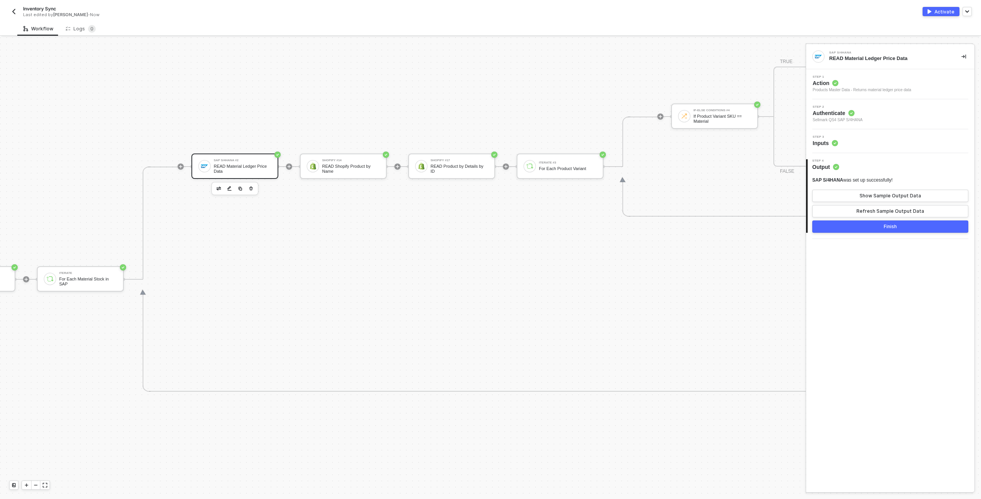
scroll to position [296, 0]
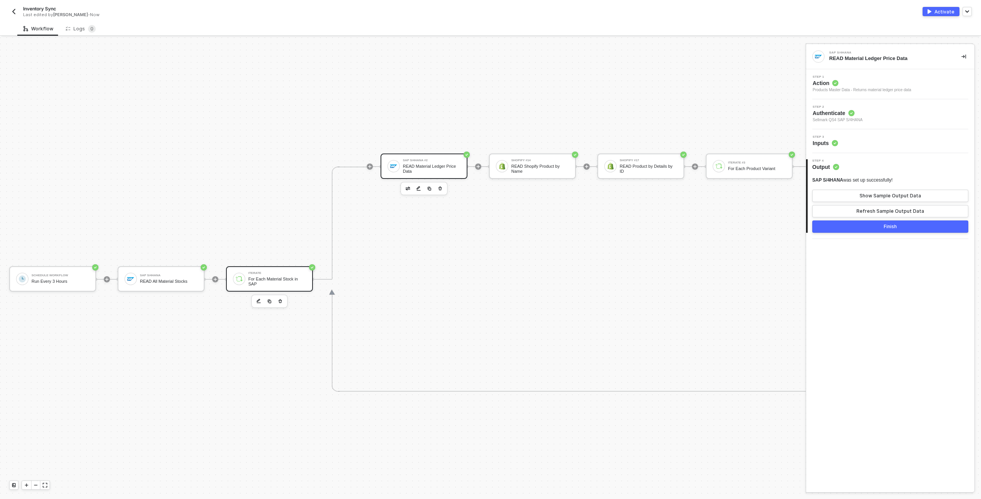
click at [285, 271] on div "Iterate" at bounding box center [277, 272] width 58 height 3
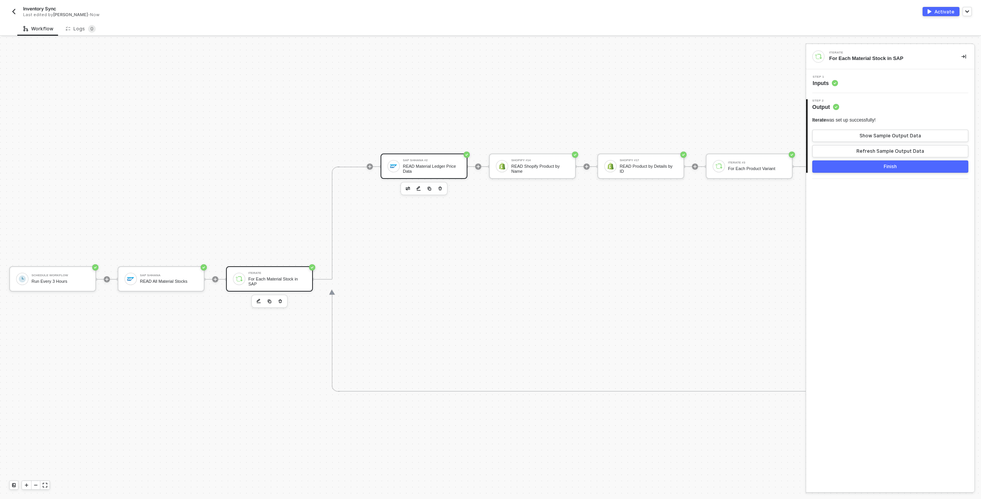
click at [414, 174] on div "SAP S/4HANA #2 READ Material Ledger Price Data" at bounding box center [424, 165] width 87 height 25
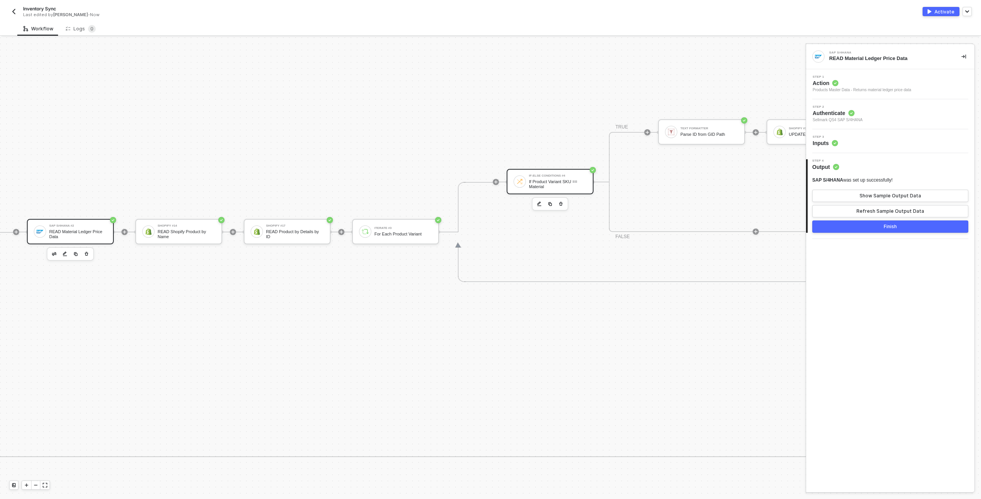
scroll to position [231, 492]
